Goal: Use online tool/utility: Use online tool/utility

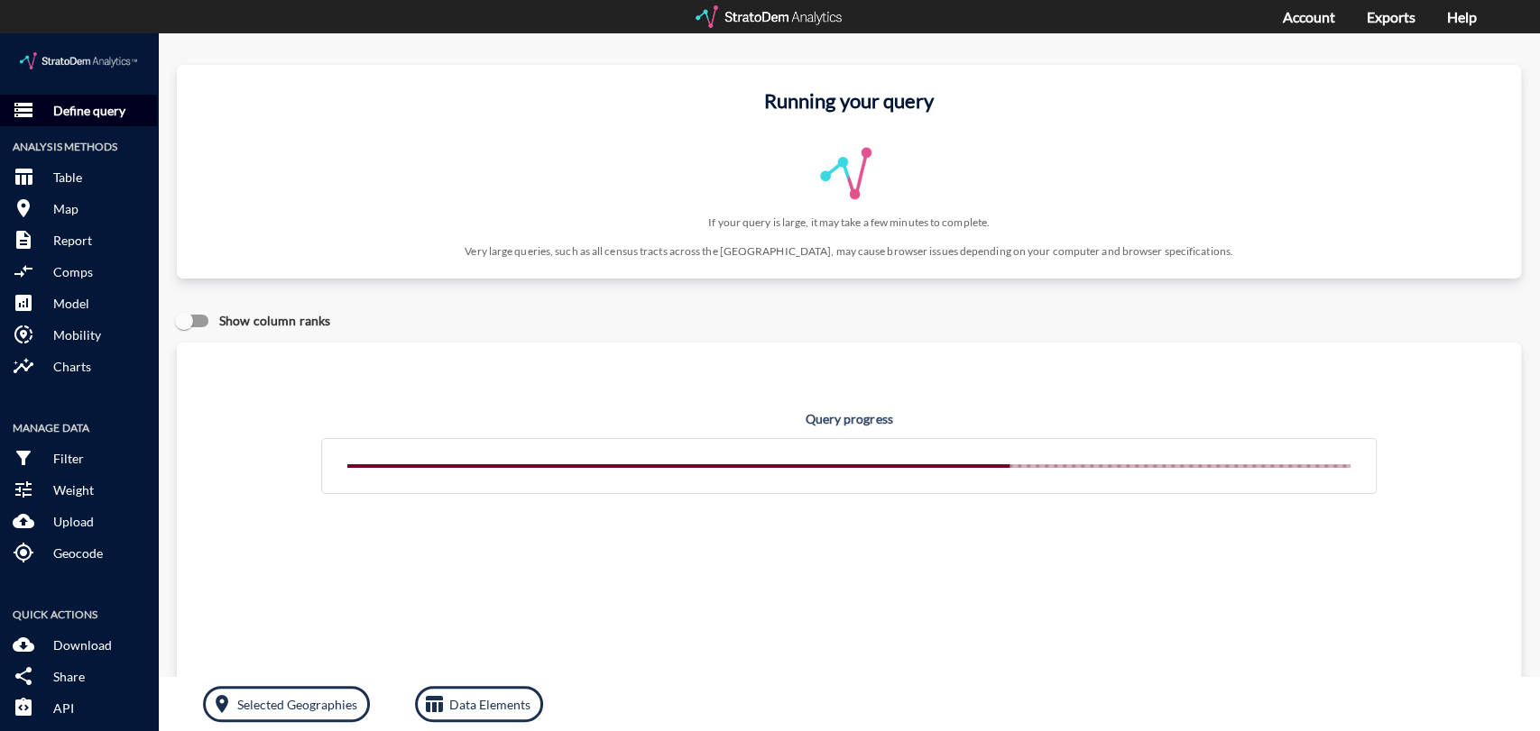
click p "Define query"
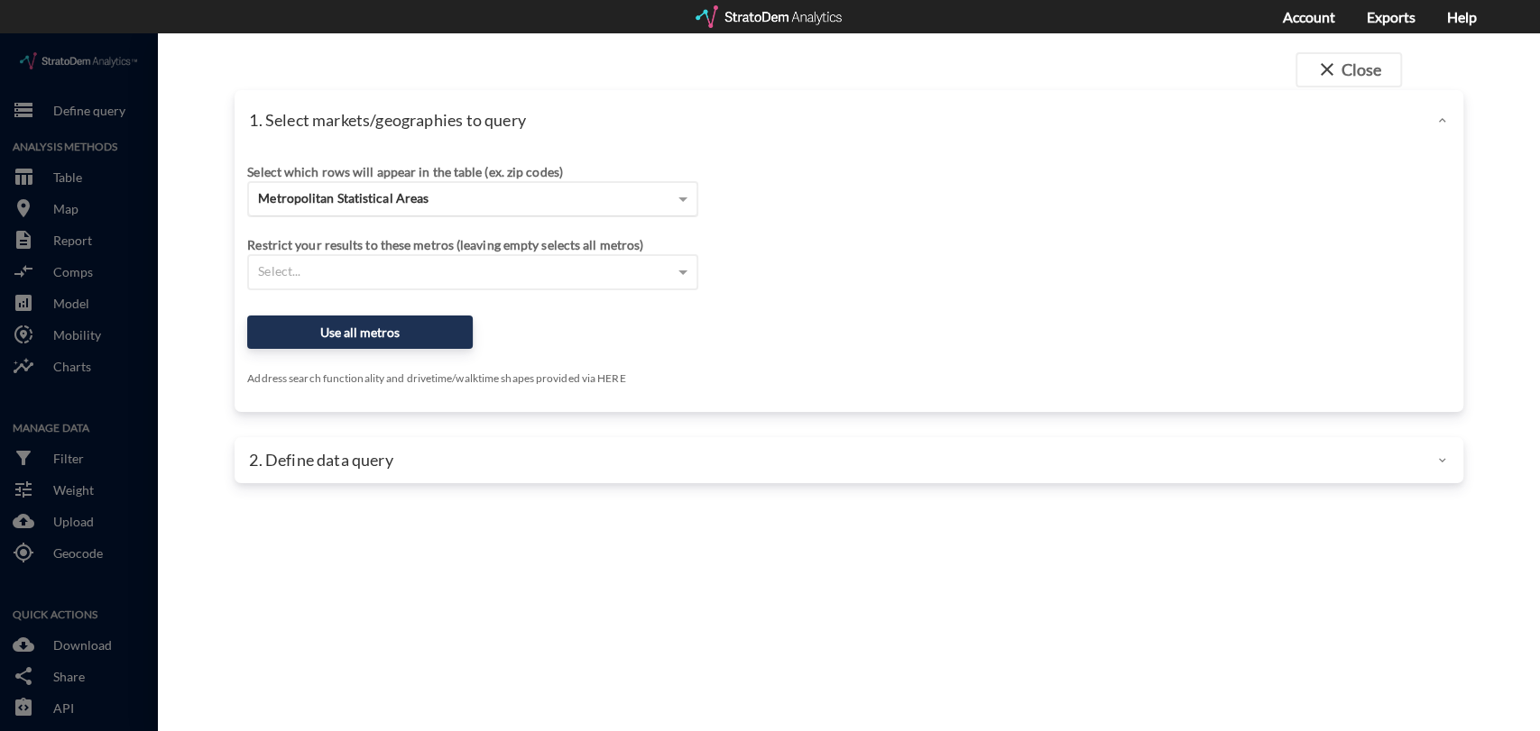
click span "Metropolitan Statistical Areas"
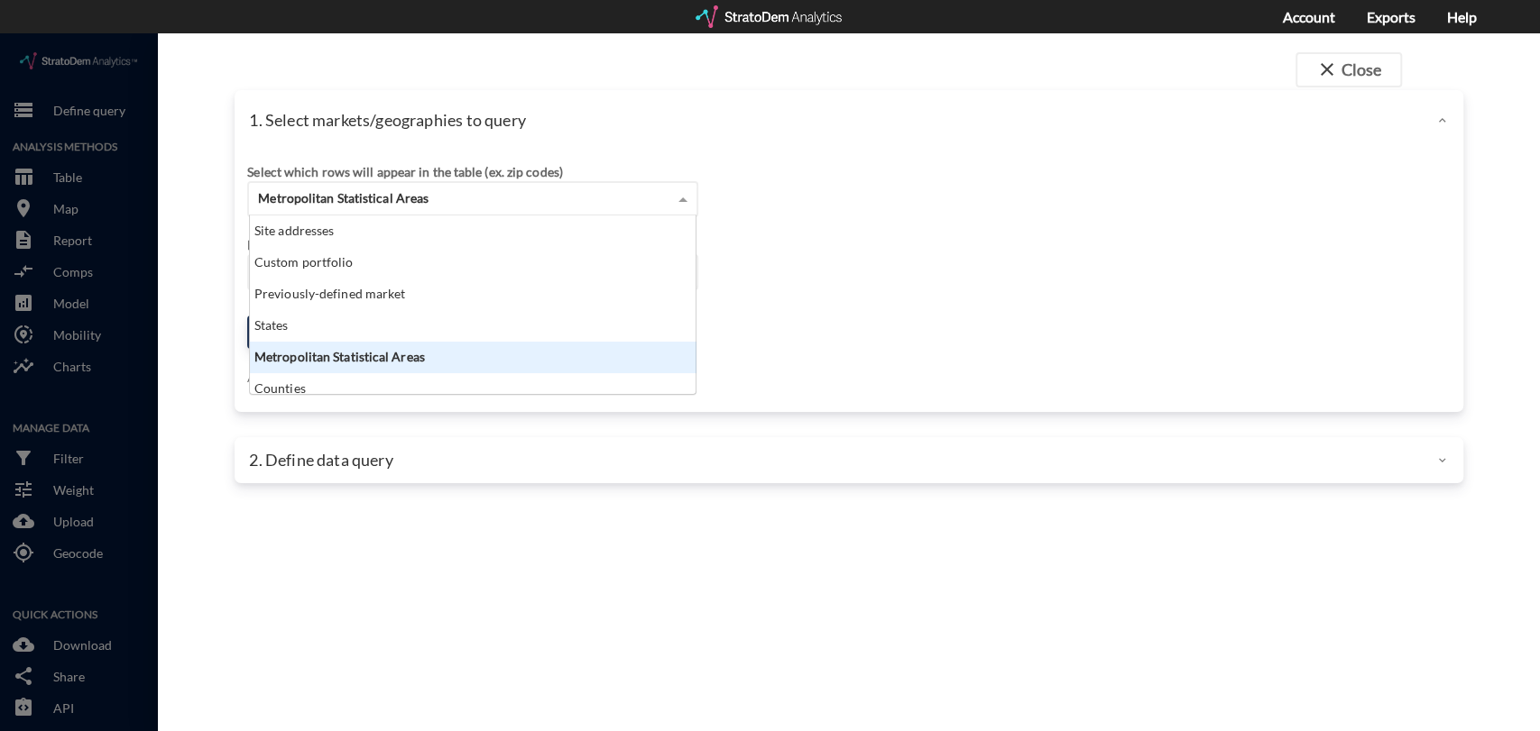
scroll to position [163, 435]
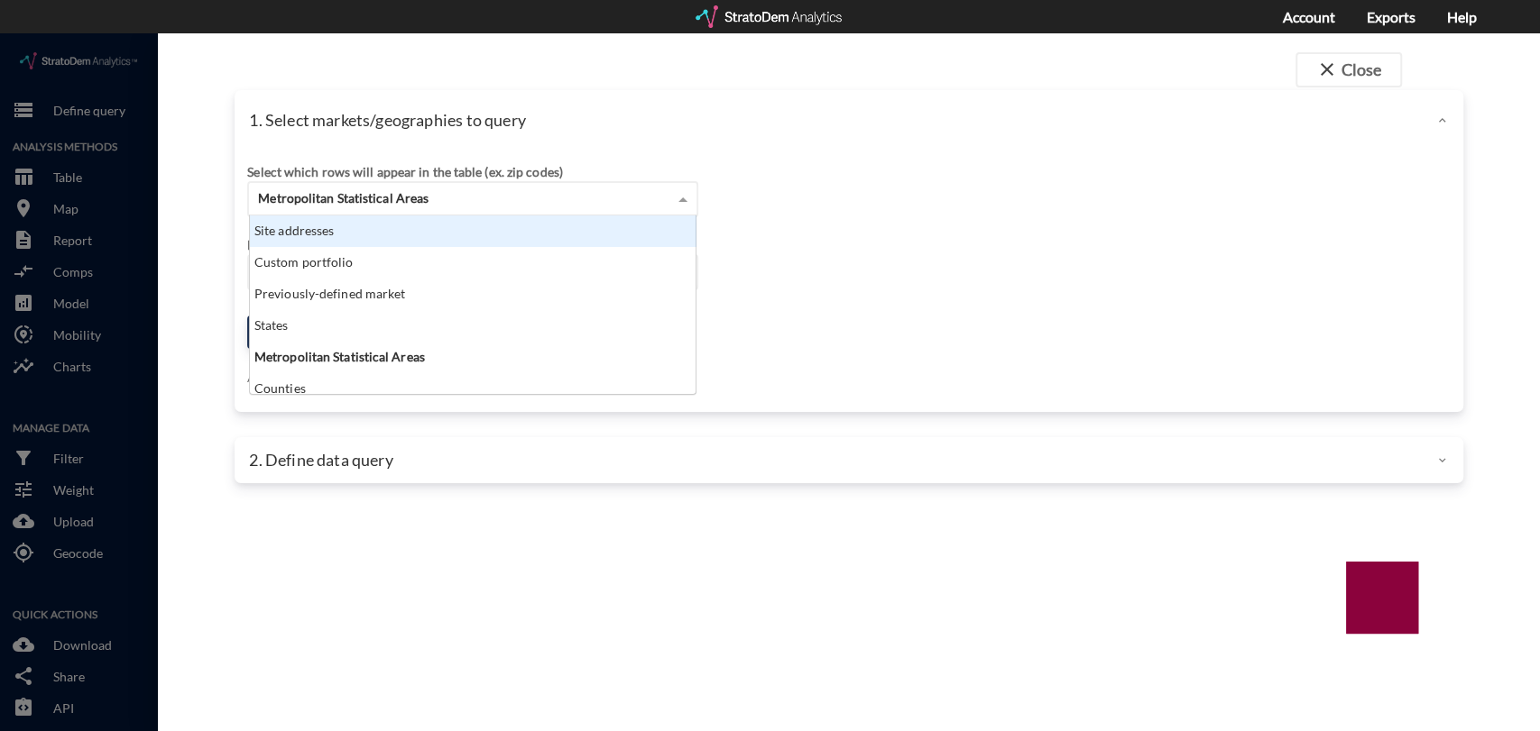
click div "Site addresses"
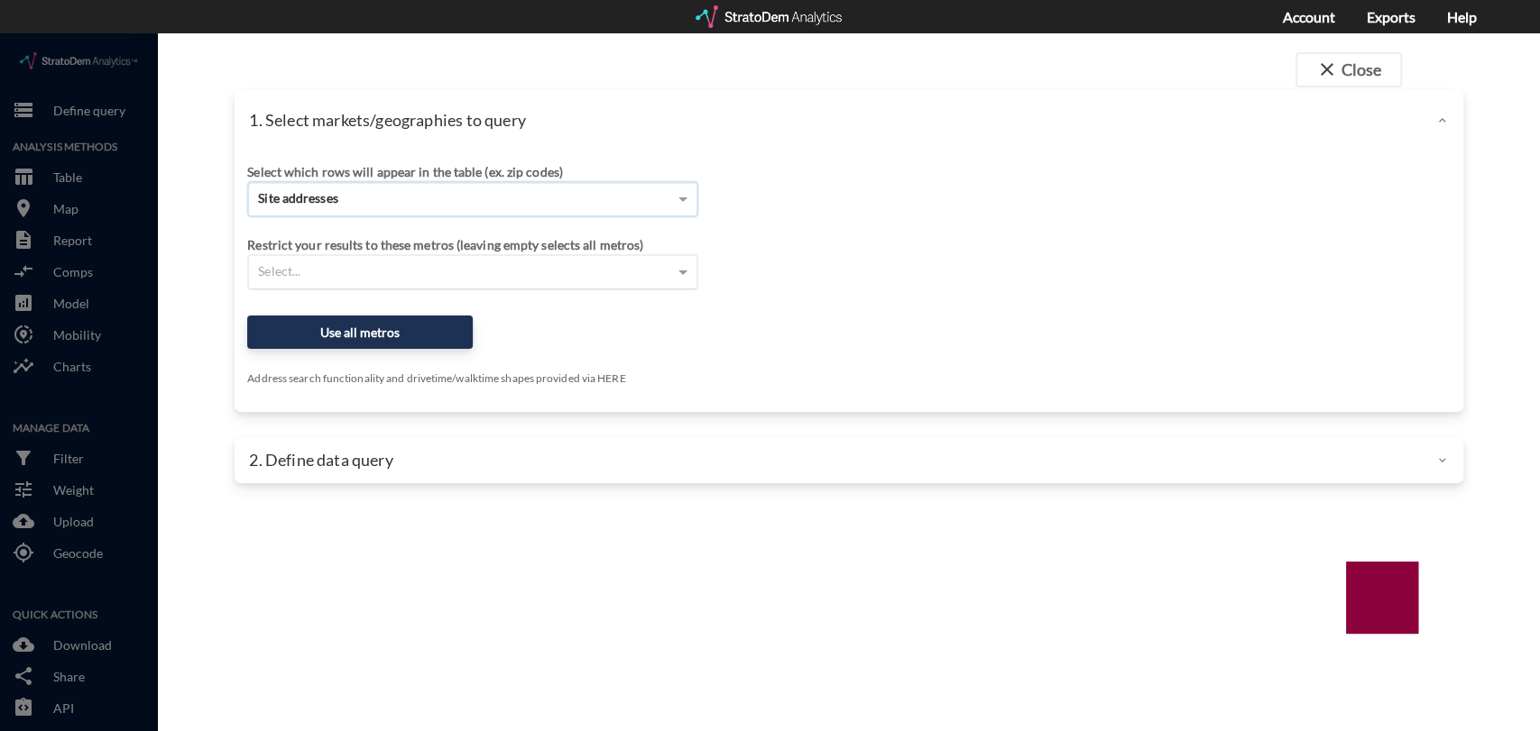
click div "Select which rows will appear in the table (ex. zip codes) Site addresses Selec…"
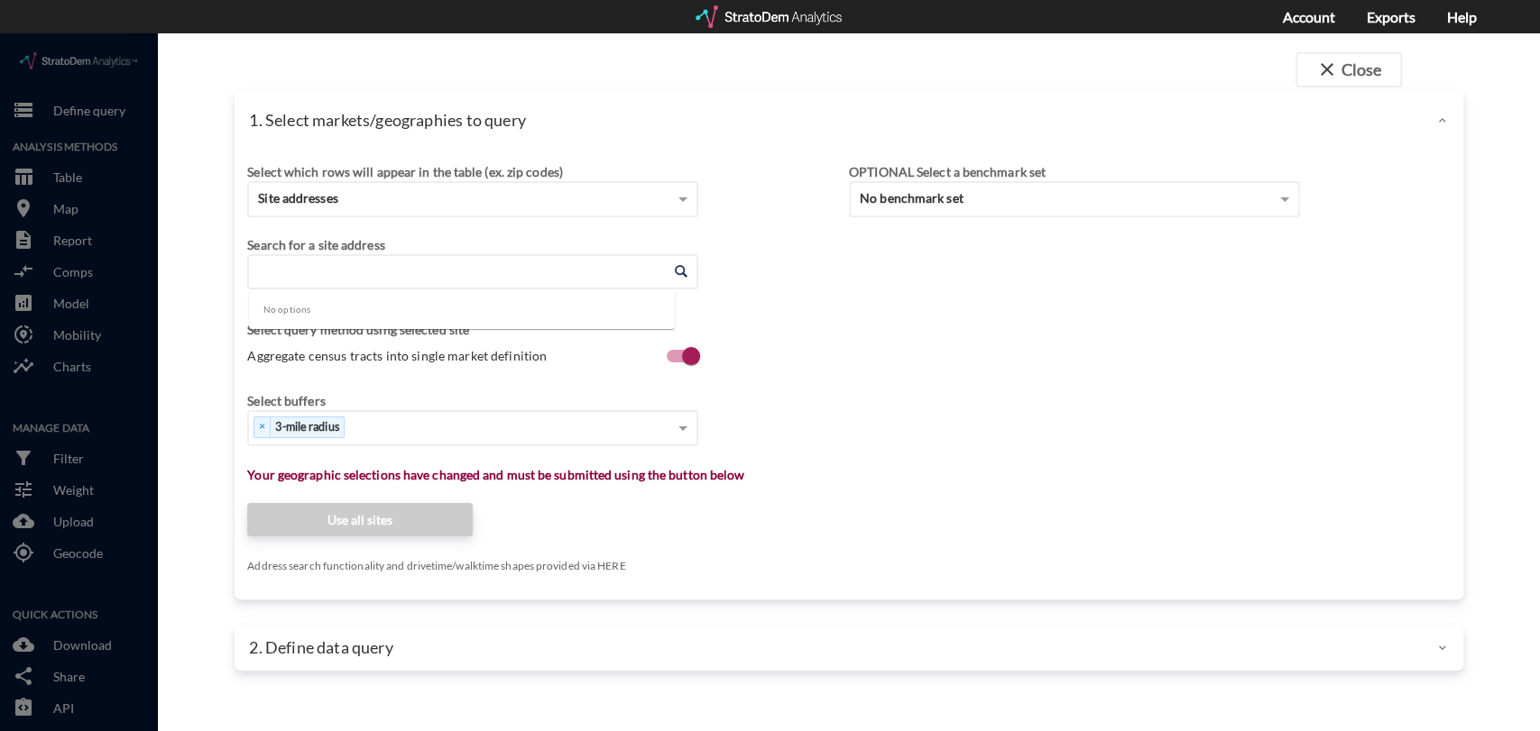
click input "Enter an address"
paste input "[STREET_ADDRESS]"
click li "[STREET_ADDRESS][US_STATE]"
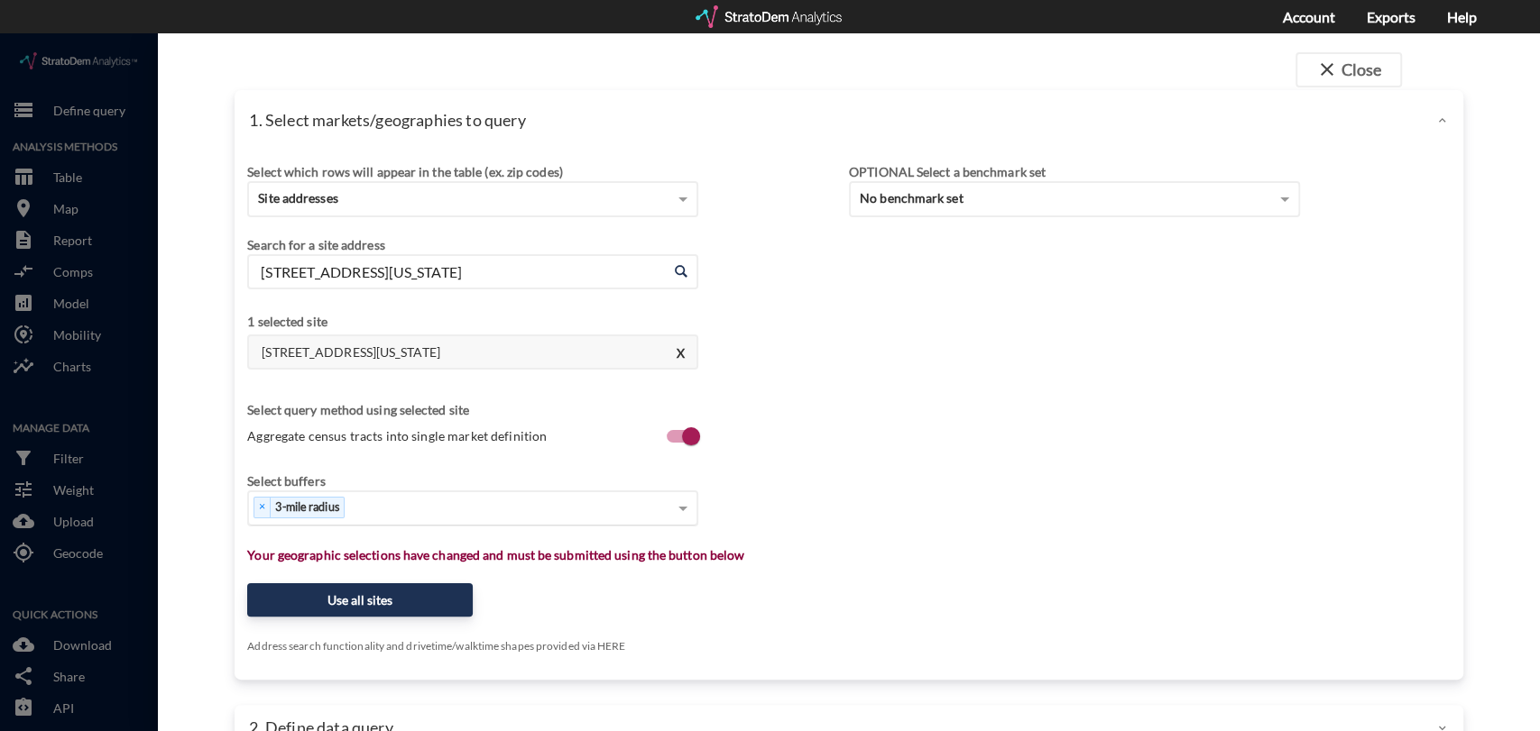
type input "[STREET_ADDRESS][US_STATE]"
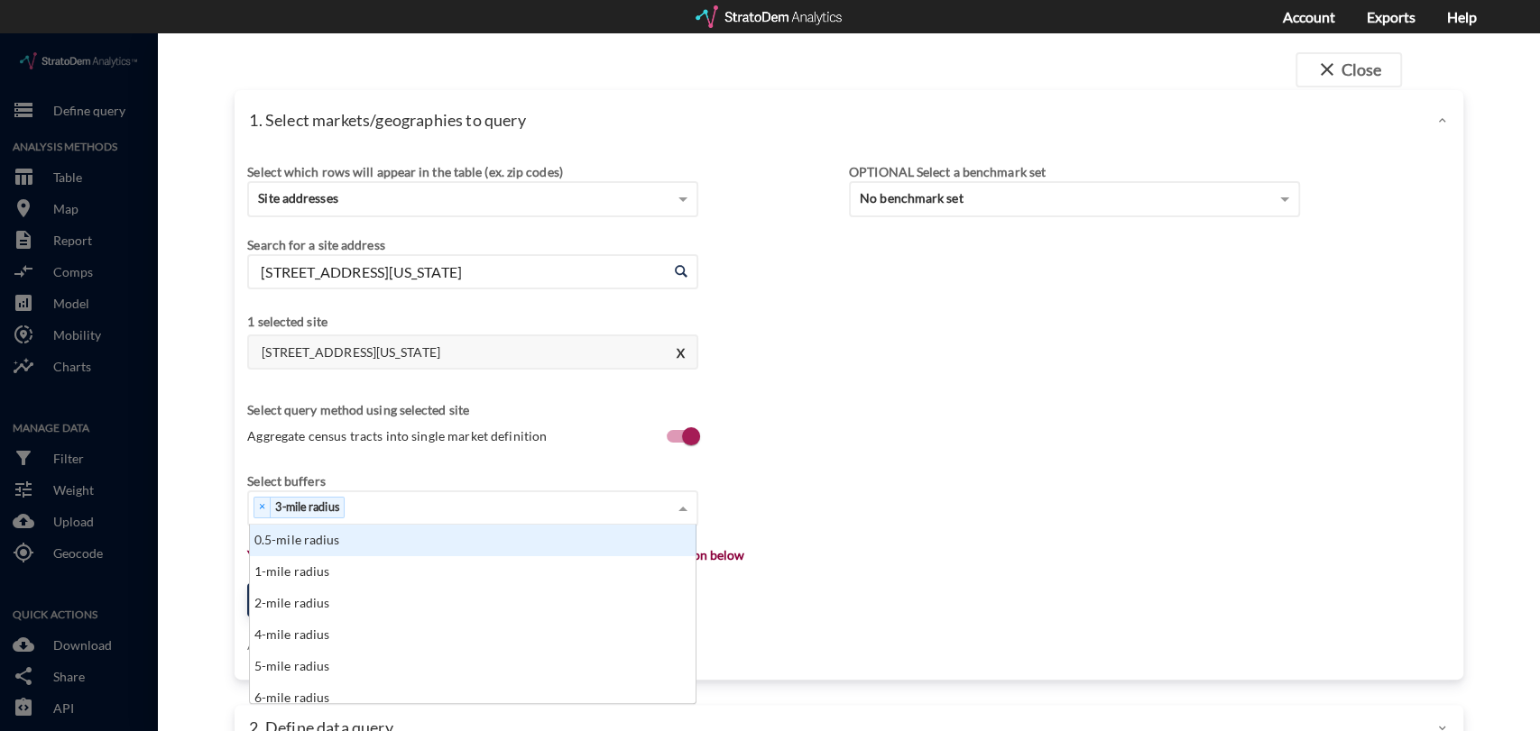
click div "× 3-mile radius"
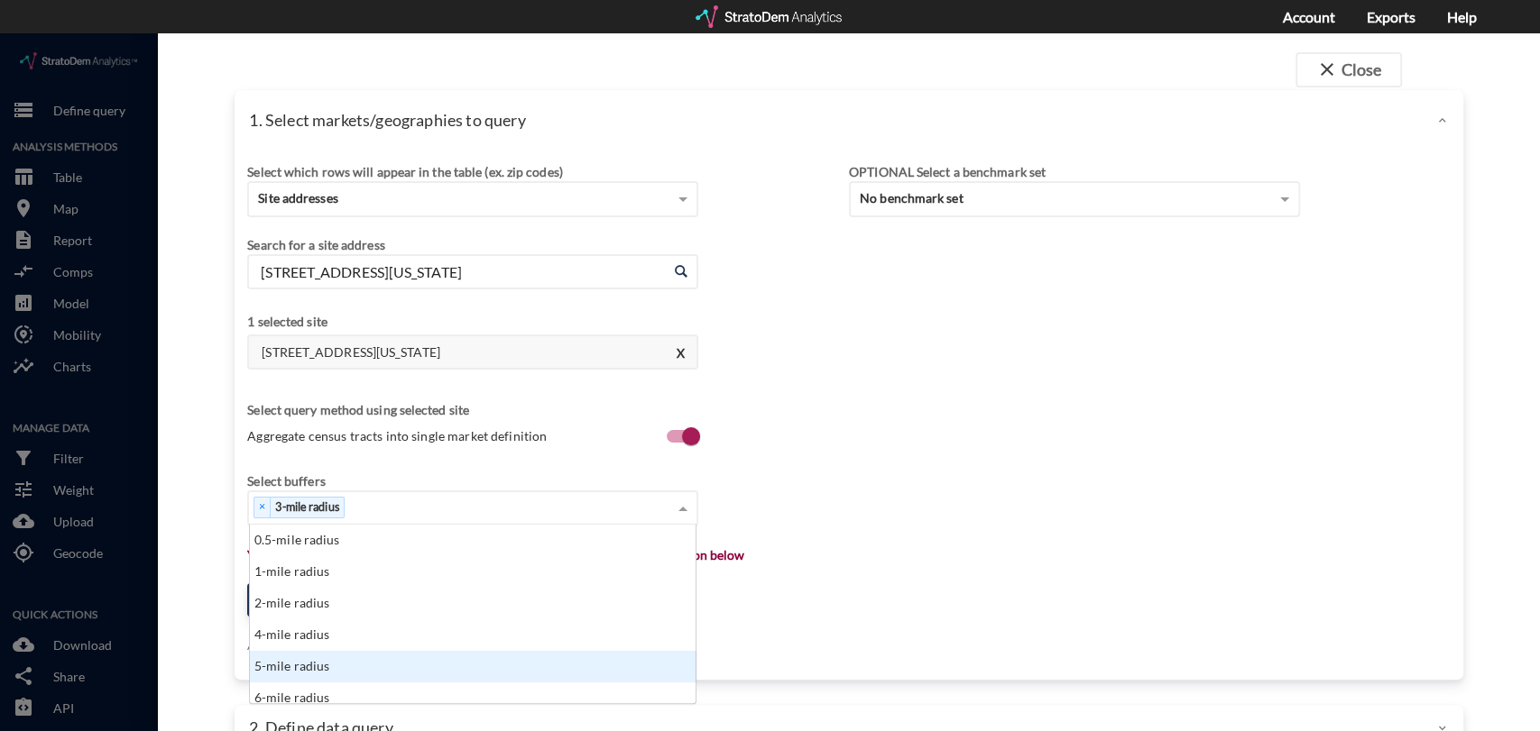
click div "5-mile radius"
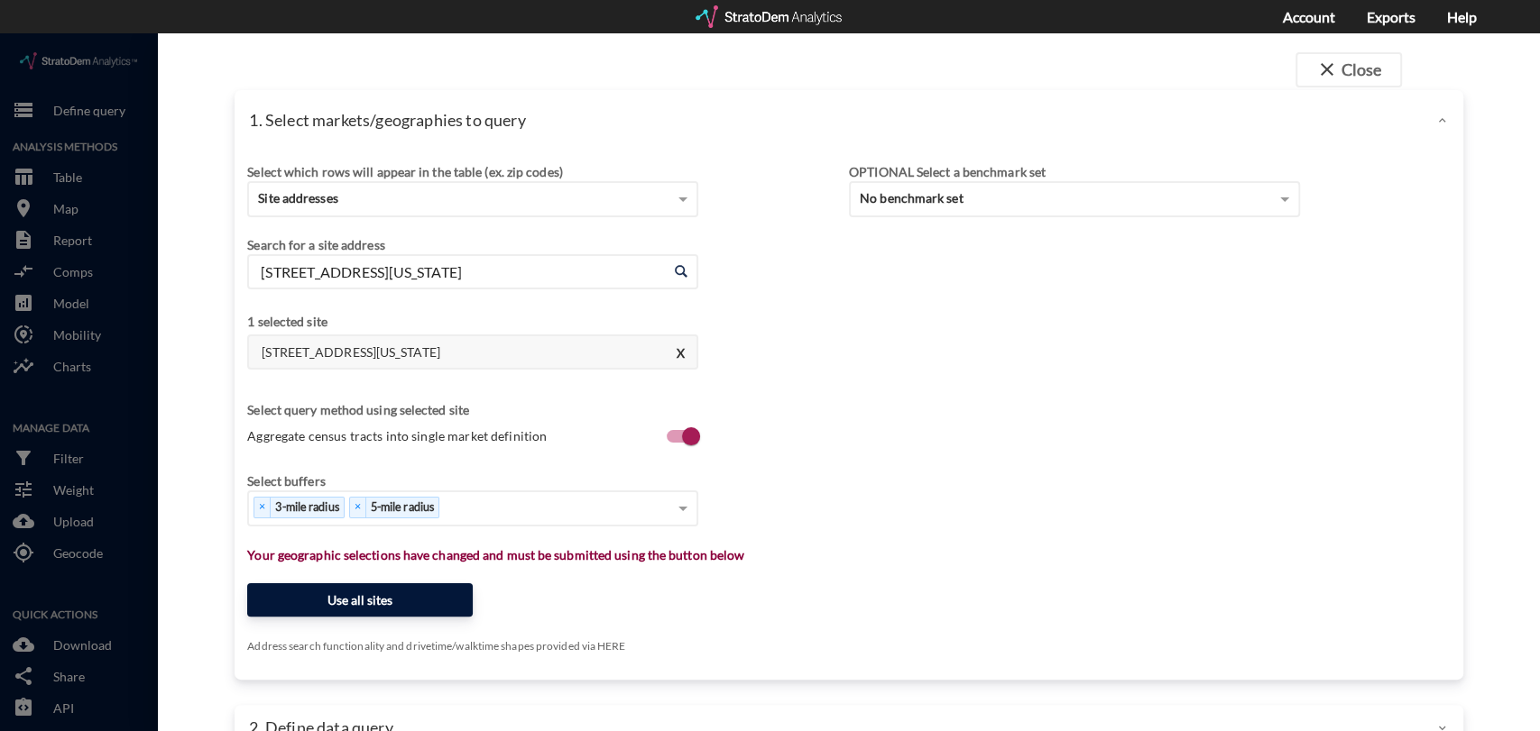
click button "Use all sites"
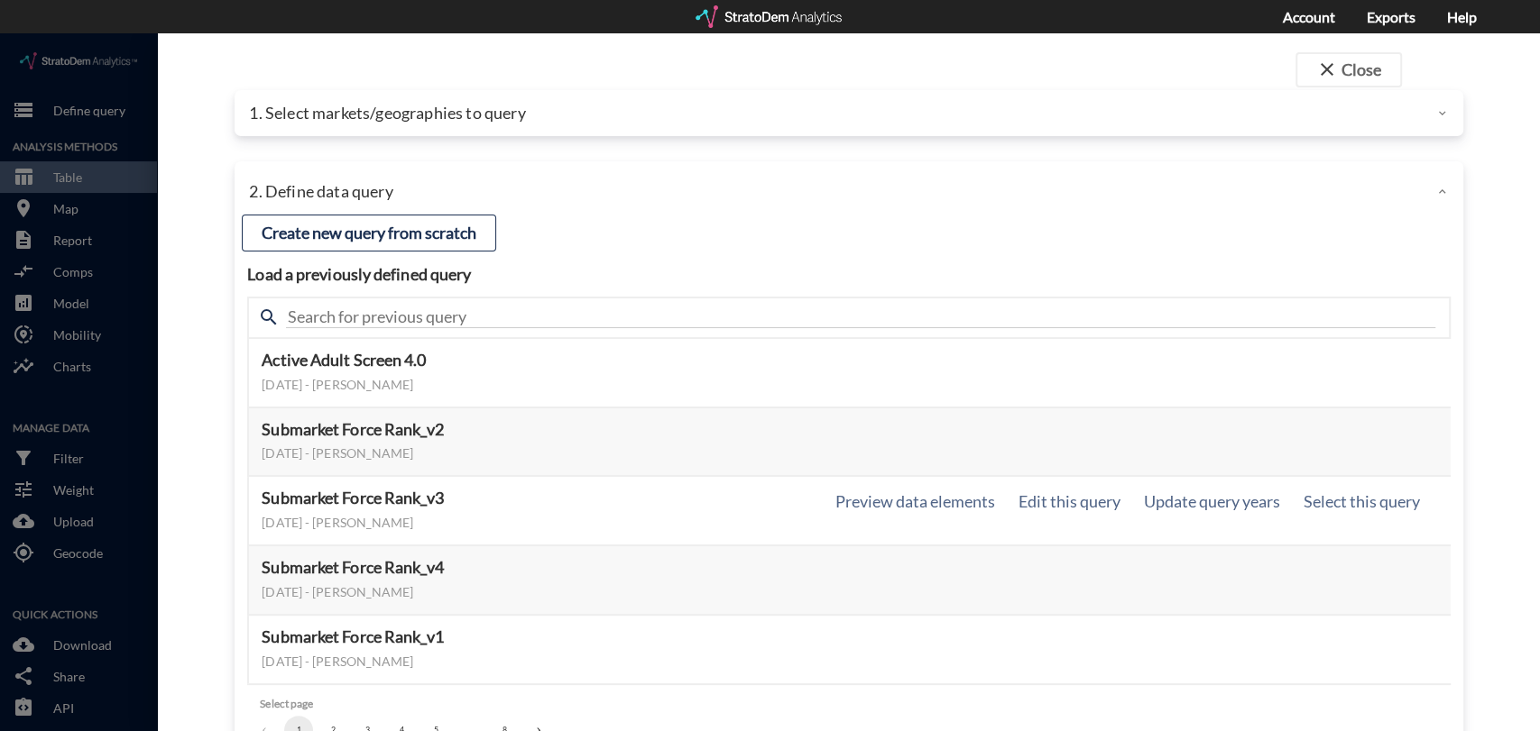
scroll to position [87, 0]
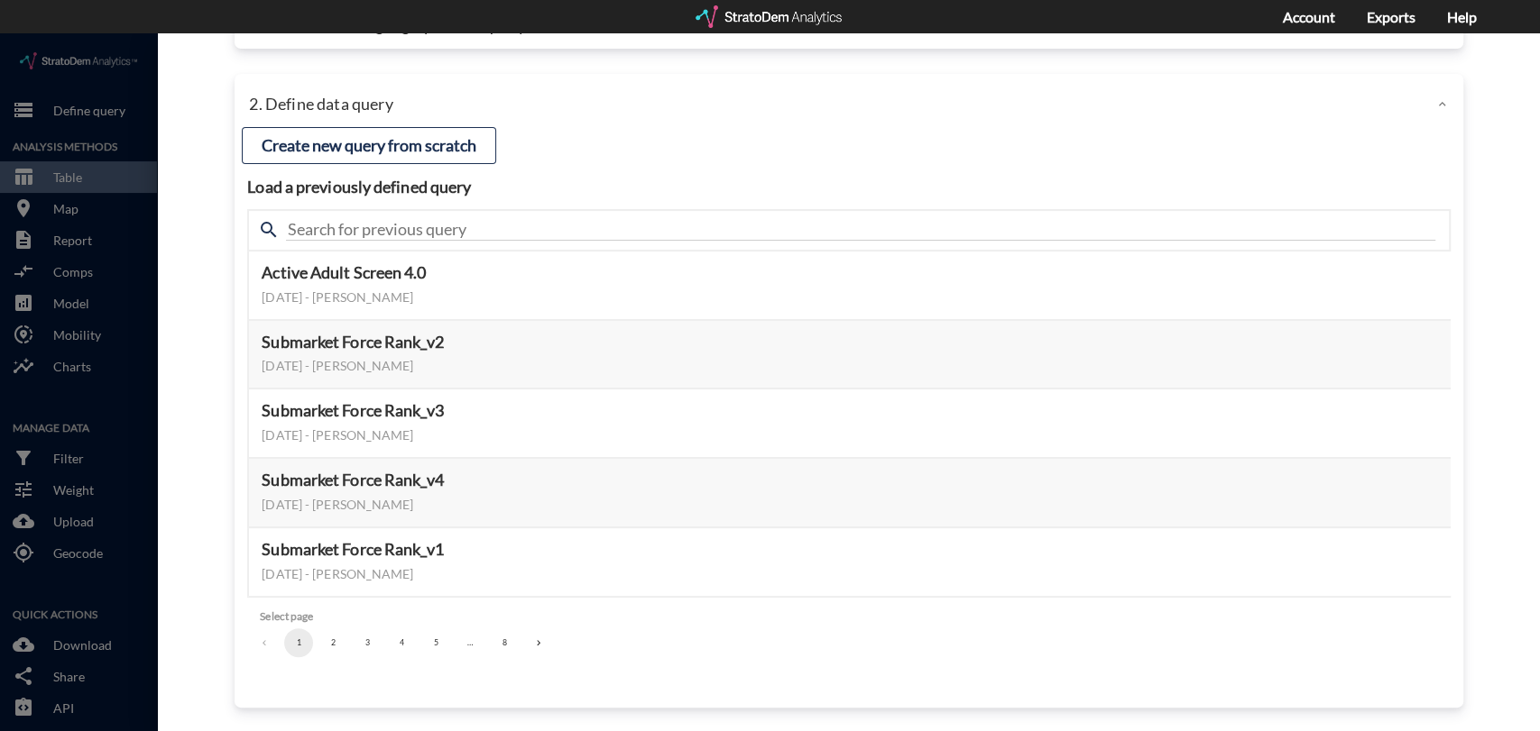
click button "3"
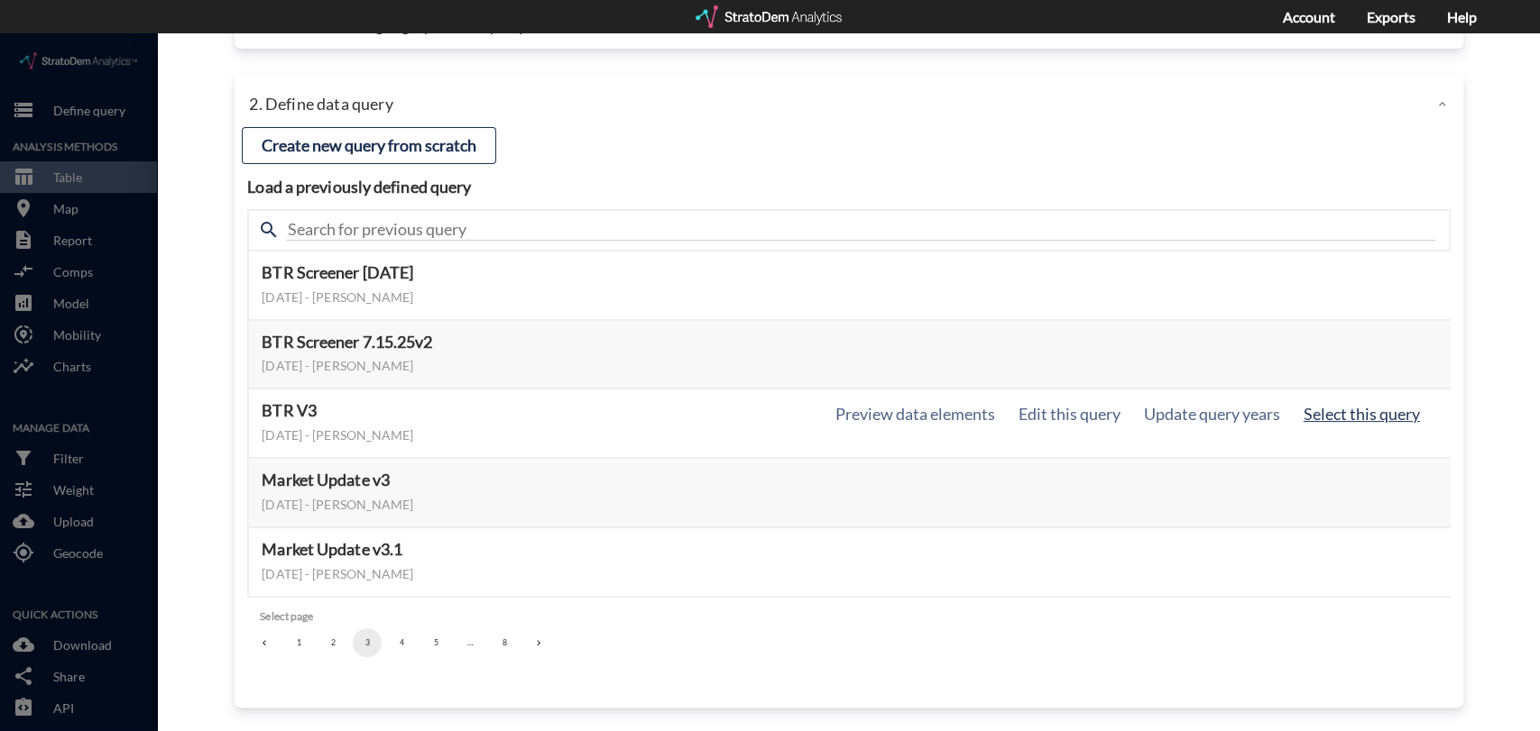
click button "Select this query"
